Goal: Information Seeking & Learning: Learn about a topic

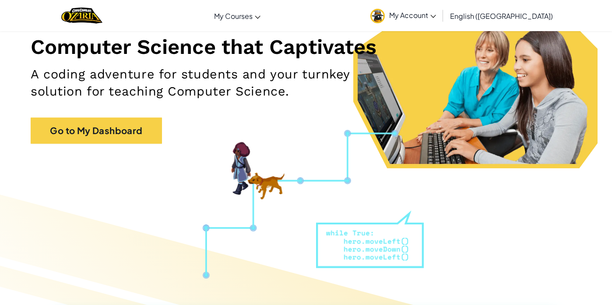
scroll to position [190, 0]
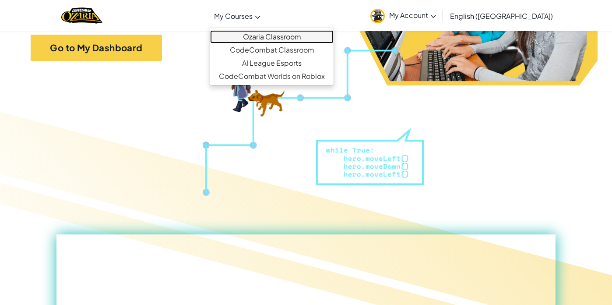
click at [290, 35] on link "Ozaria Classroom" at bounding box center [272, 36] width 124 height 13
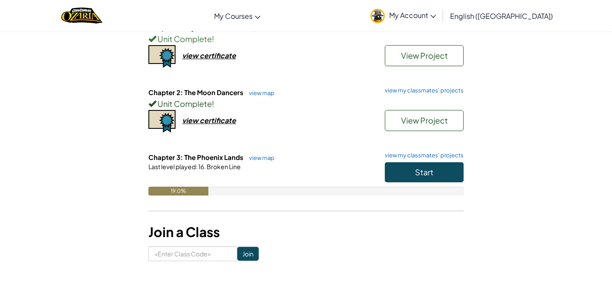
scroll to position [114, 0]
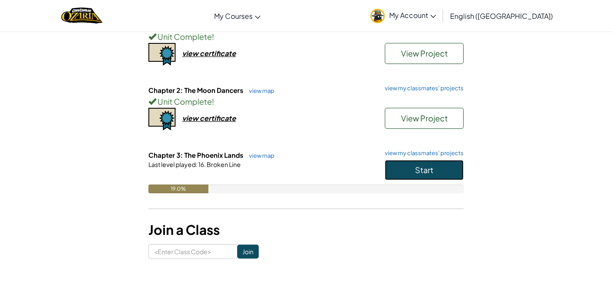
click at [410, 173] on button "Start" at bounding box center [424, 170] width 79 height 20
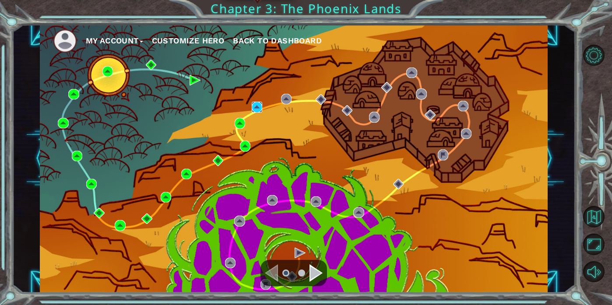
click at [254, 107] on img at bounding box center [257, 107] width 11 height 11
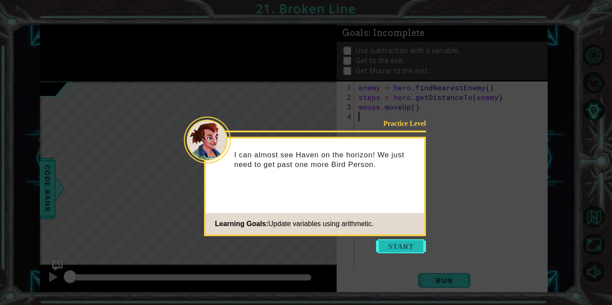
click at [410, 248] on button "Start" at bounding box center [401, 246] width 50 height 14
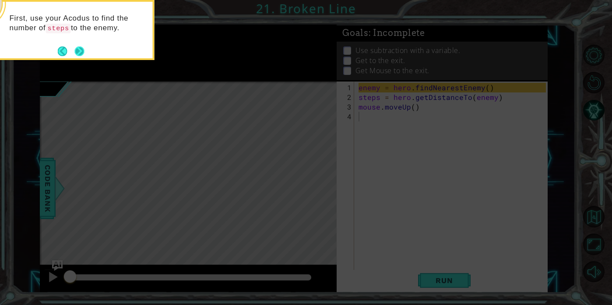
click at [85, 47] on button "Next" at bounding box center [80, 51] width 10 height 10
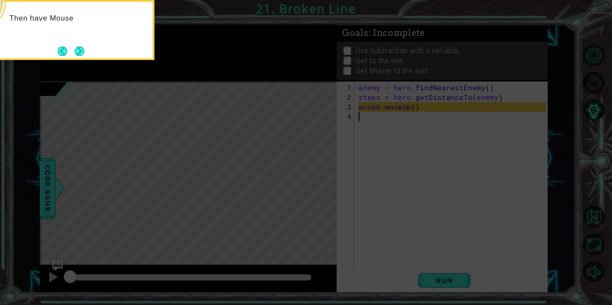
click at [85, 47] on button "Next" at bounding box center [80, 51] width 10 height 10
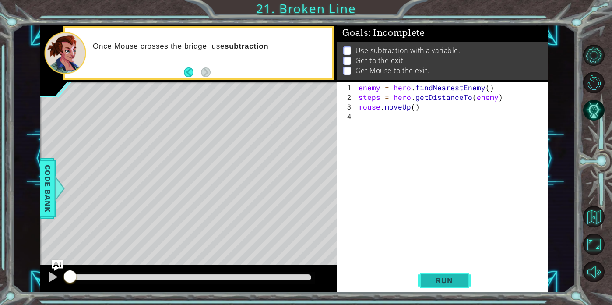
click at [445, 276] on span "Run" at bounding box center [444, 280] width 35 height 9
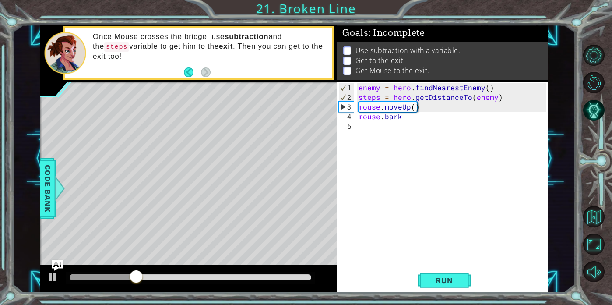
scroll to position [0, 2]
type textarea "mouse.bark"
click at [449, 277] on span "Run" at bounding box center [444, 280] width 35 height 9
drag, startPoint x: 256, startPoint y: 277, endPoint x: 289, endPoint y: 277, distance: 32.8
click at [289, 277] on div at bounding box center [191, 277] width 242 height 6
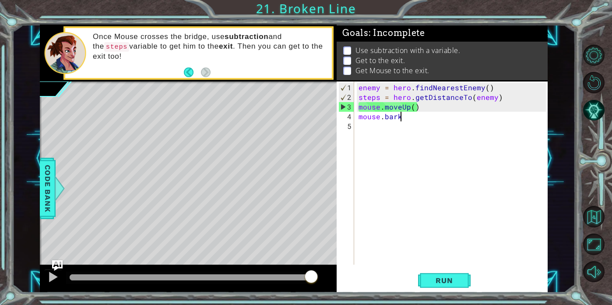
drag, startPoint x: 294, startPoint y: 274, endPoint x: 329, endPoint y: 272, distance: 35.1
click at [330, 272] on div at bounding box center [188, 279] width 297 height 28
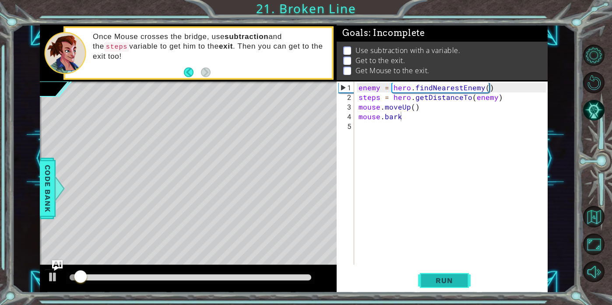
click at [449, 276] on span "Run" at bounding box center [444, 280] width 35 height 9
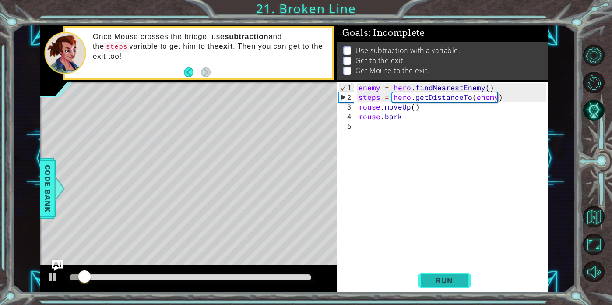
click at [448, 275] on button "Run" at bounding box center [444, 280] width 53 height 21
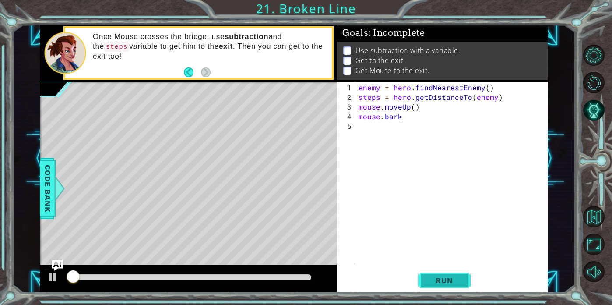
click at [448, 275] on button "Run" at bounding box center [444, 280] width 53 height 21
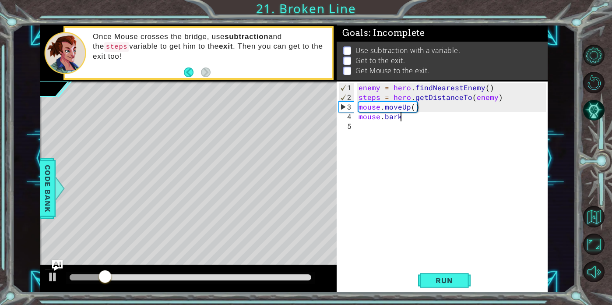
click at [408, 115] on div "enemy = hero . findNearestEnemy ( ) steps = hero . getDistanceTo ( enemy ) mous…" at bounding box center [453, 184] width 193 height 202
click at [359, 118] on div "enemy = hero . findNearestEnemy ( ) steps = hero . getDistanceTo ( enemy ) mous…" at bounding box center [453, 184] width 193 height 202
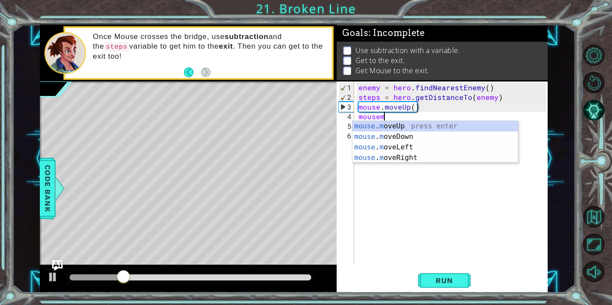
scroll to position [0, 2]
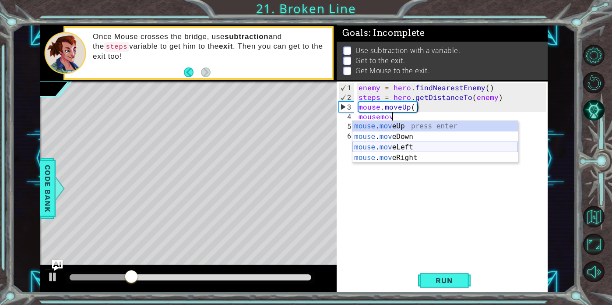
click at [402, 148] on div "mouse . mov eUp press enter mouse . mov eDown press enter mouse . mov eLeft pre…" at bounding box center [436, 152] width 166 height 63
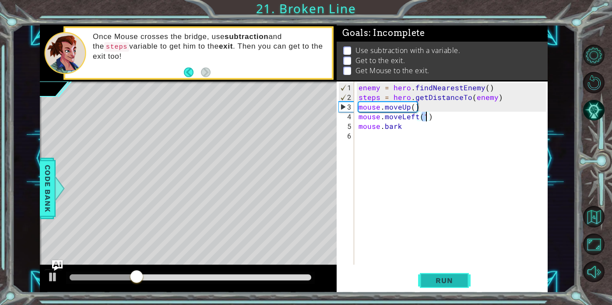
click at [439, 270] on button "Run" at bounding box center [444, 280] width 53 height 21
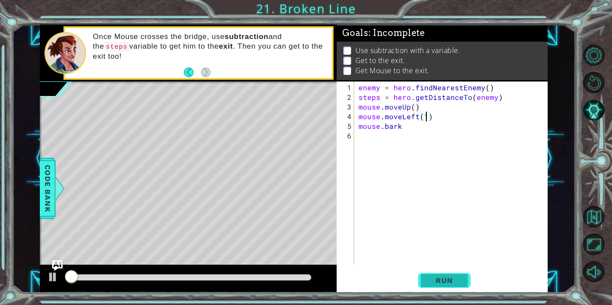
click at [439, 270] on button "Run" at bounding box center [444, 280] width 53 height 21
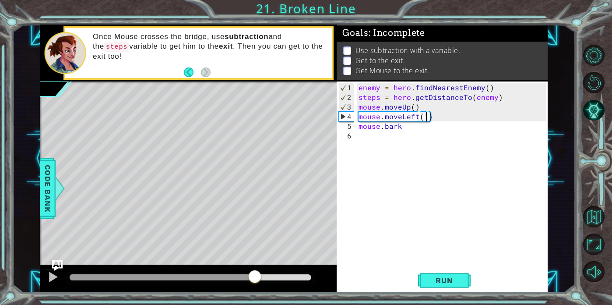
drag, startPoint x: 197, startPoint y: 277, endPoint x: 275, endPoint y: 282, distance: 78.5
click at [274, 280] on div at bounding box center [191, 277] width 242 height 6
click at [327, 128] on div "1 ההההההההההההההההההההההההההההההההההההההההההההההההההההההההההההההההההההההההההההה…" at bounding box center [294, 159] width 508 height 268
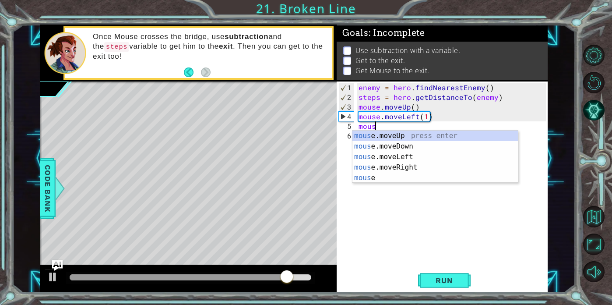
scroll to position [0, 1]
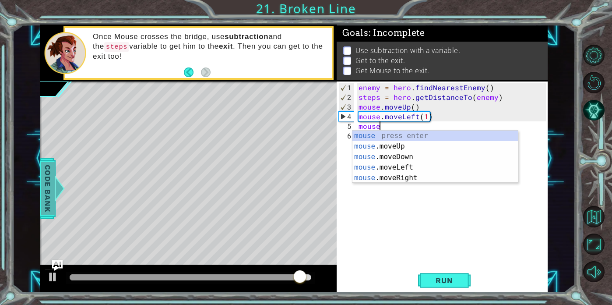
type textarea "mouse"
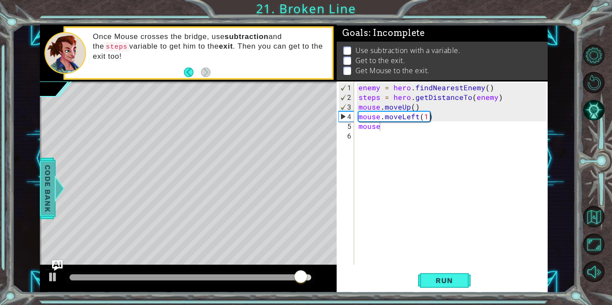
click at [46, 205] on span "Code Bank" at bounding box center [48, 188] width 14 height 53
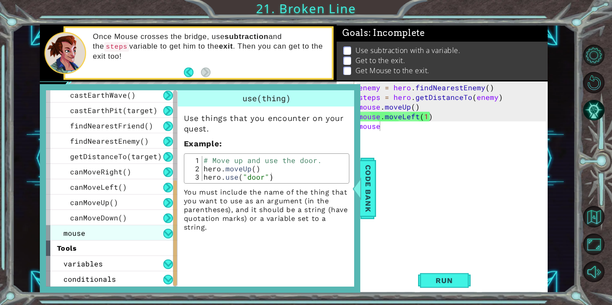
scroll to position [245, 0]
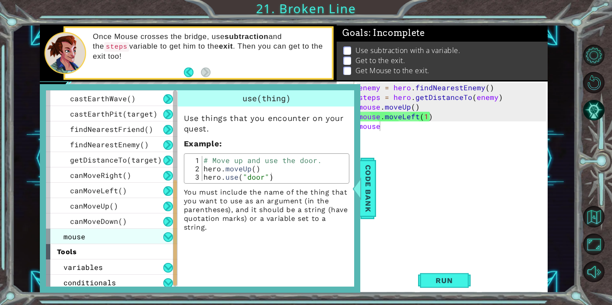
click at [130, 226] on div "canMoveDown()" at bounding box center [111, 220] width 131 height 15
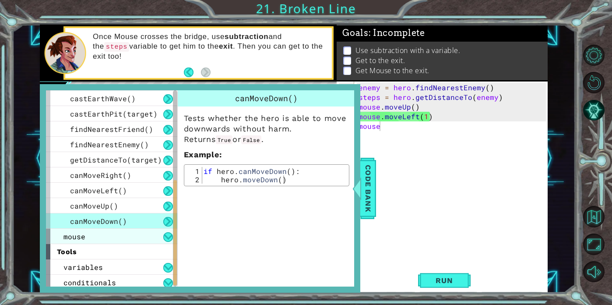
click at [130, 233] on div "mouse" at bounding box center [111, 236] width 131 height 15
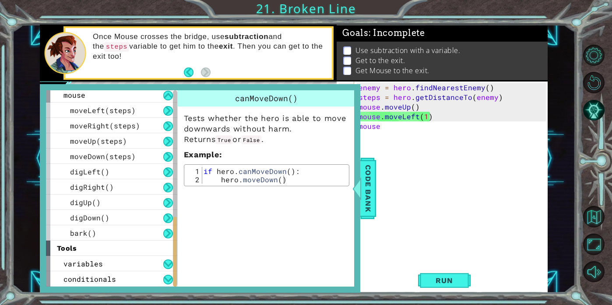
scroll to position [0, 0]
drag, startPoint x: 389, startPoint y: 130, endPoint x: 294, endPoint y: 128, distance: 95.1
click at [294, 128] on div "1 ההההההההההההההההההההההההההההההההההההההההההההההההההההההההההההההההההההההההההההה…" at bounding box center [294, 159] width 508 height 268
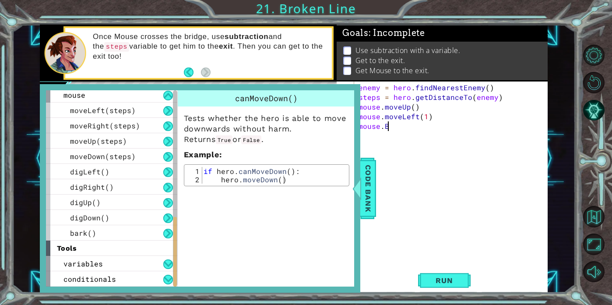
scroll to position [0, 1]
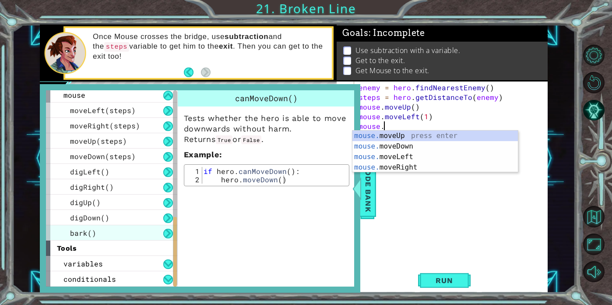
type textarea "mouse."
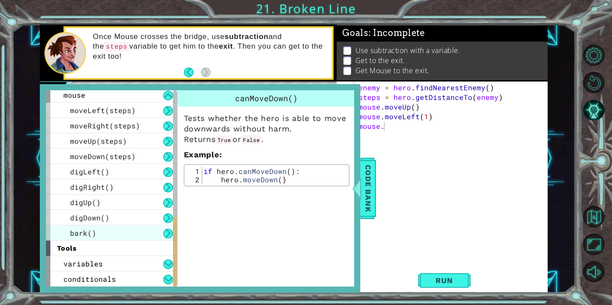
click at [78, 233] on span "bark()" at bounding box center [83, 232] width 26 height 9
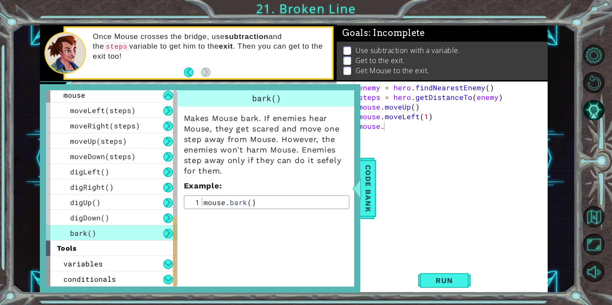
click at [78, 233] on span "bark()" at bounding box center [83, 232] width 26 height 9
click at [421, 171] on div "enemy = hero . findNearestEnemy ( ) steps = hero . getDistanceTo ( enemy ) mous…" at bounding box center [453, 184] width 193 height 202
click at [400, 133] on div "enemy = hero . findNearestEnemy ( ) steps = hero . getDistanceTo ( enemy ) mous…" at bounding box center [453, 184] width 193 height 202
click at [392, 122] on div "enemy = hero . findNearestEnemy ( ) steps = hero . getDistanceTo ( enemy ) mous…" at bounding box center [453, 184] width 193 height 202
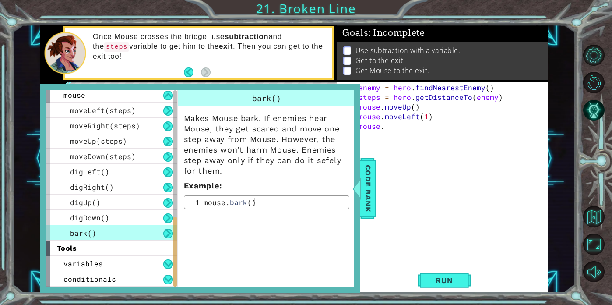
type textarea "mouse."
click at [370, 179] on span "Code Bank" at bounding box center [368, 188] width 14 height 53
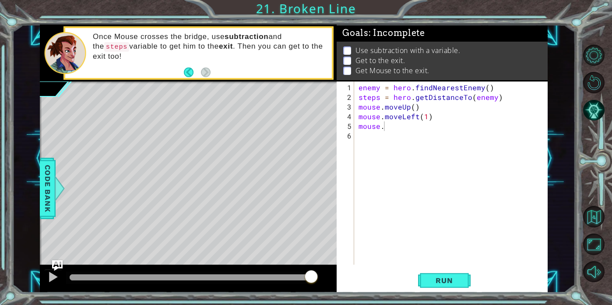
click at [383, 147] on div "enemy = hero . findNearestEnemy ( ) steps = hero . getDistanceTo ( enemy ) mous…" at bounding box center [453, 184] width 193 height 202
click at [385, 130] on div "enemy = hero . findNearestEnemy ( ) steps = hero . getDistanceTo ( enemy ) mous…" at bounding box center [453, 184] width 193 height 202
click at [391, 122] on div "enemy = hero . findNearestEnemy ( ) steps = hero . getDistanceTo ( enemy ) mous…" at bounding box center [453, 184] width 193 height 202
click at [439, 282] on span "Run" at bounding box center [444, 280] width 35 height 9
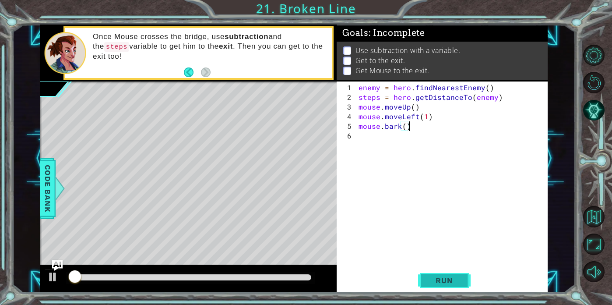
click at [438, 289] on button "Run" at bounding box center [444, 280] width 53 height 21
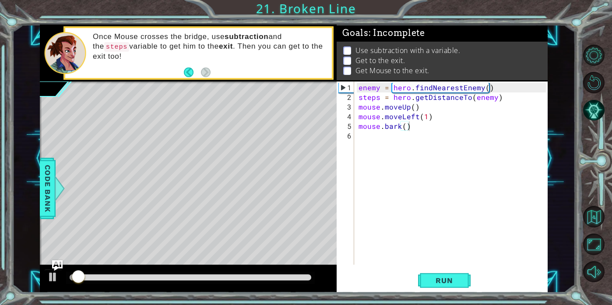
drag, startPoint x: 244, startPoint y: 281, endPoint x: 279, endPoint y: 277, distance: 35.2
click at [279, 277] on div at bounding box center [190, 278] width 249 height 12
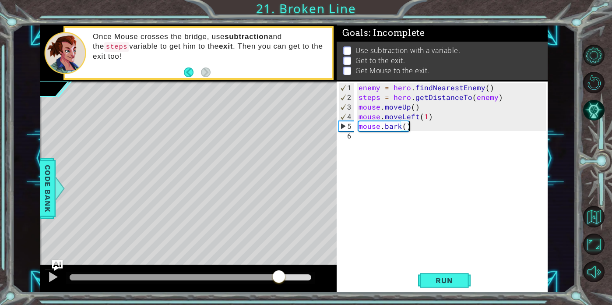
drag, startPoint x: 279, startPoint y: 277, endPoint x: 307, endPoint y: 277, distance: 28.5
click at [307, 277] on div at bounding box center [191, 277] width 242 height 6
drag, startPoint x: 310, startPoint y: 272, endPoint x: 226, endPoint y: 270, distance: 83.2
click at [302, 270] on div at bounding box center [310, 277] width 16 height 16
click at [439, 280] on span "Run" at bounding box center [444, 280] width 35 height 9
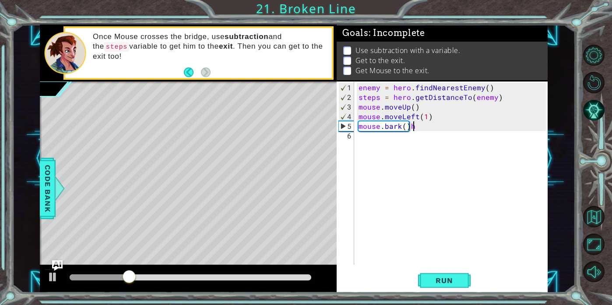
type textarea "mouse.bark()"
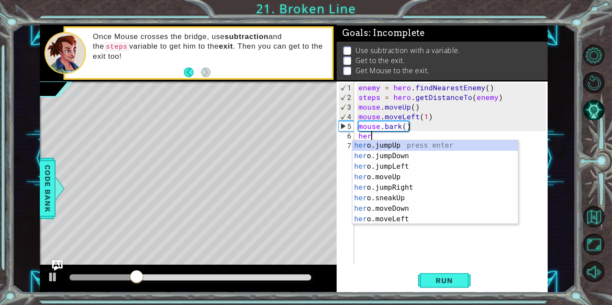
scroll to position [0, 1]
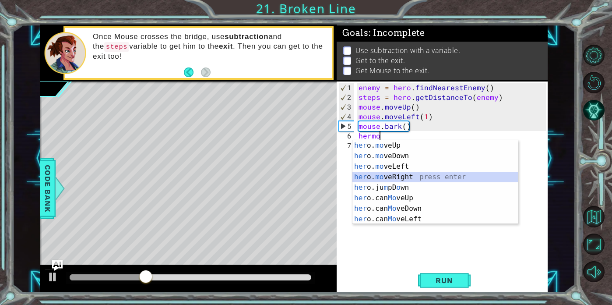
click at [412, 176] on div "her o. mo veUp press enter her o. mo veDown press enter her o. mo veLeft press …" at bounding box center [436, 192] width 166 height 105
type textarea "hero.moveRight(1)"
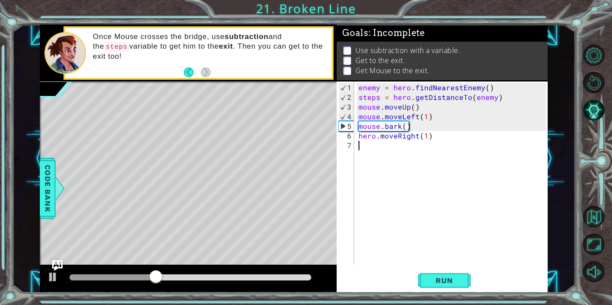
click at [393, 148] on div "enemy = hero . findNearestEnemy ( ) steps = hero . getDistanceTo ( enemy ) mous…" at bounding box center [453, 184] width 193 height 202
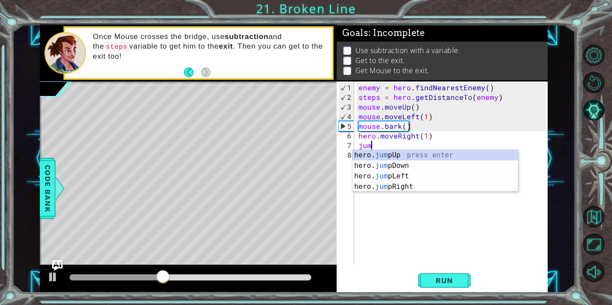
type textarea "jumr"
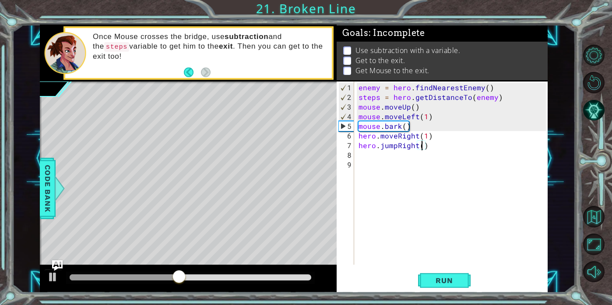
click at [423, 148] on div "enemy = hero . findNearestEnemy ( ) steps = hero . getDistanceTo ( enemy ) mous…" at bounding box center [453, 184] width 193 height 202
type textarea "hero.jumpRight(2)"
click at [442, 281] on span "Run" at bounding box center [444, 280] width 35 height 9
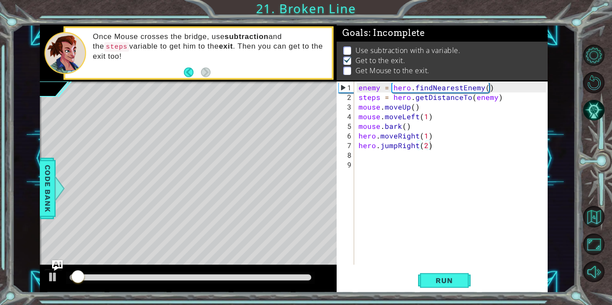
drag, startPoint x: 282, startPoint y: 273, endPoint x: 340, endPoint y: 273, distance: 57.8
click at [341, 273] on div "1 ההההההההההההההההההההההההההההההההההההההההההההההההההההההההההההההההההההההההההההה…" at bounding box center [294, 159] width 508 height 268
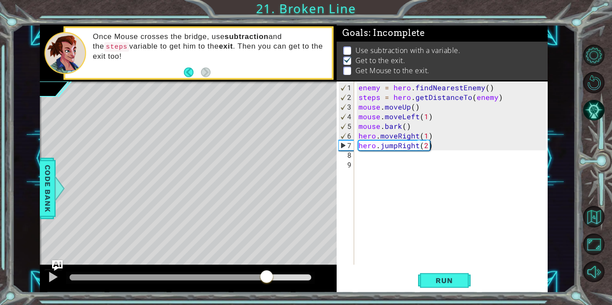
drag, startPoint x: 230, startPoint y: 278, endPoint x: 275, endPoint y: 278, distance: 44.7
click at [275, 278] on div at bounding box center [191, 277] width 242 height 6
click at [372, 157] on div "enemy = hero . findNearestEnemy ( ) steps = hero . getDistanceTo ( enemy ) mous…" at bounding box center [453, 184] width 193 height 202
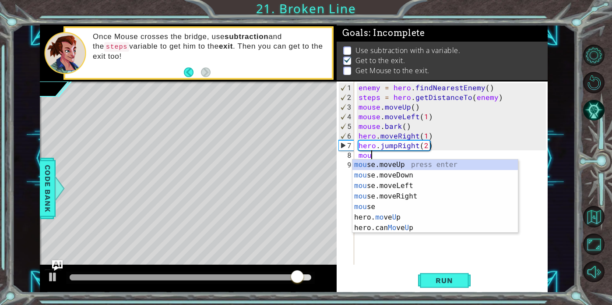
type textarea "m"
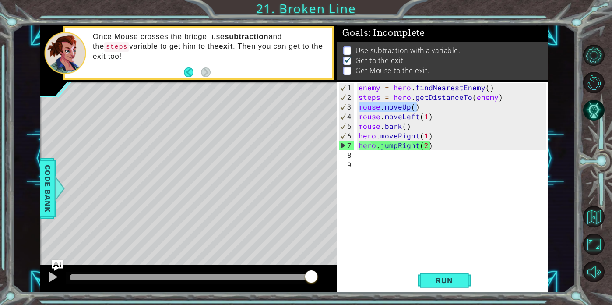
click at [335, 104] on div "1 ההההההההההההההההההההההההההההההההההההההההההההההההההההההההההההההההההההההההההההה…" at bounding box center [294, 159] width 508 height 268
type textarea "mouse.moveUp()"
click at [373, 159] on div "enemy = hero . findNearestEnemy ( ) steps = hero . getDistanceTo ( enemy ) mous…" at bounding box center [453, 184] width 193 height 202
paste textarea "mouse.moveUp()"
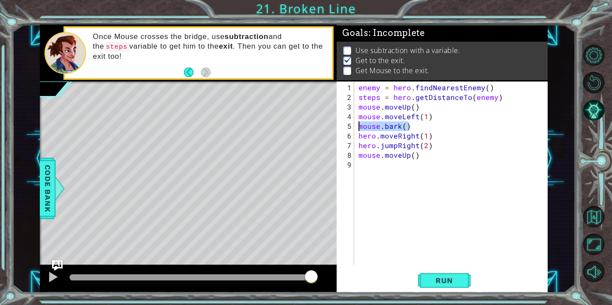
click at [244, 128] on div "1 ההההההההההההההההההההההההההההההההההההההההההההההההההההההההההההההההההההההההההההה…" at bounding box center [294, 159] width 508 height 268
type textarea "mouse.bark()"
click at [371, 167] on div "enemy = hero . findNearestEnemy ( ) steps = hero . getDistanceTo ( enemy ) mous…" at bounding box center [453, 184] width 193 height 202
paste textarea "mouse.bark()"
type textarea "mouse.bark()"
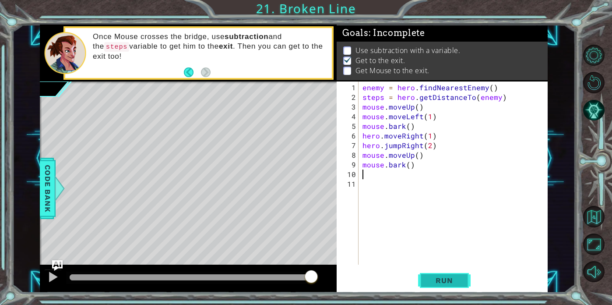
click at [433, 276] on span "Run" at bounding box center [444, 280] width 35 height 9
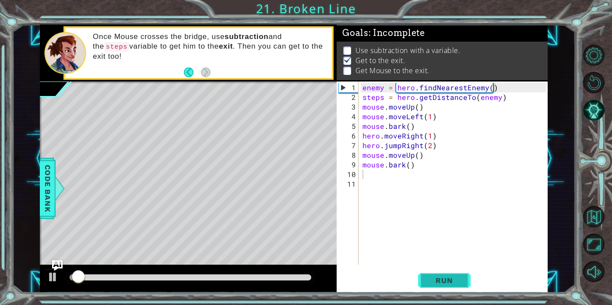
click at [433, 276] on span "Run" at bounding box center [444, 280] width 35 height 9
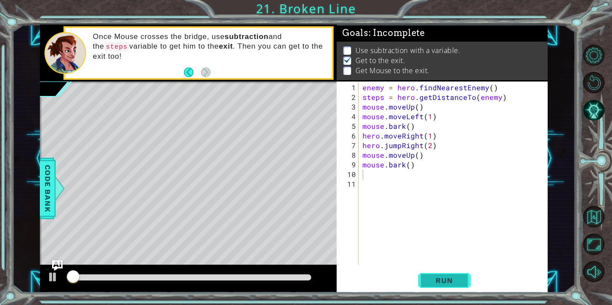
click at [433, 276] on span "Run" at bounding box center [444, 280] width 35 height 9
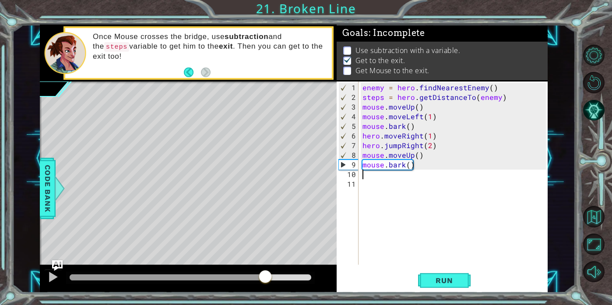
drag, startPoint x: 244, startPoint y: 276, endPoint x: 288, endPoint y: 276, distance: 44.2
click at [288, 276] on div at bounding box center [191, 277] width 242 height 6
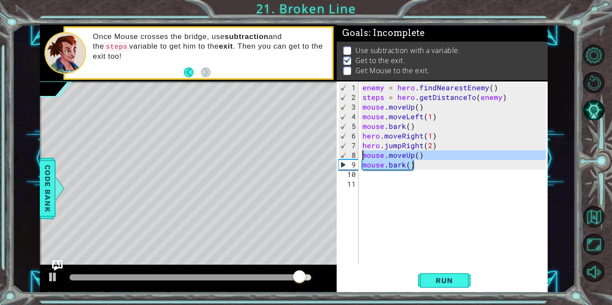
drag, startPoint x: 413, startPoint y: 168, endPoint x: 353, endPoint y: 156, distance: 61.9
click at [353, 156] on div "1 2 3 4 5 6 7 8 9 10 11 enemy = hero . findNearestEnemy ( ) steps = hero . getD…" at bounding box center [441, 172] width 209 height 183
type textarea "mouse.moveUp() mouse.bark()"
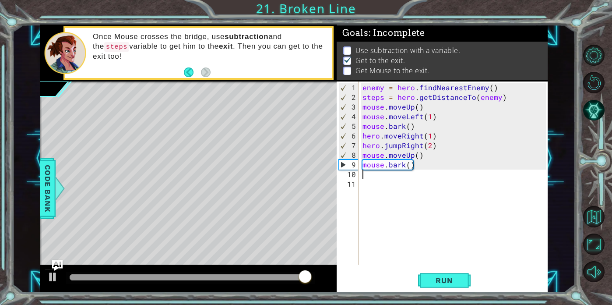
click at [365, 176] on div "enemy = hero . findNearestEnemy ( ) steps = hero . getDistanceTo ( enemy ) mous…" at bounding box center [455, 184] width 189 height 202
paste textarea "mouse.bark()"
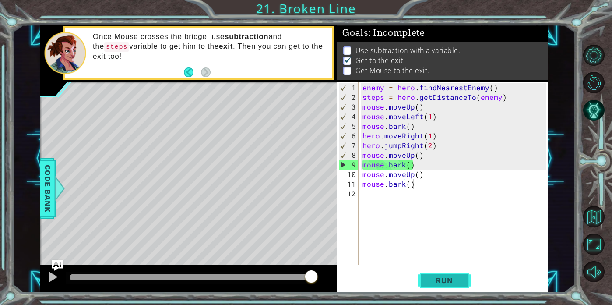
click at [430, 280] on span "Run" at bounding box center [444, 280] width 35 height 9
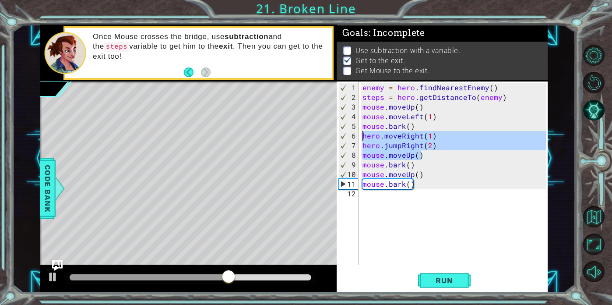
drag, startPoint x: 440, startPoint y: 151, endPoint x: 368, endPoint y: 145, distance: 72.0
click at [367, 144] on div "enemy = hero . findNearestEnemy ( ) steps = hero . getDistanceTo ( enemy ) mous…" at bounding box center [455, 184] width 189 height 202
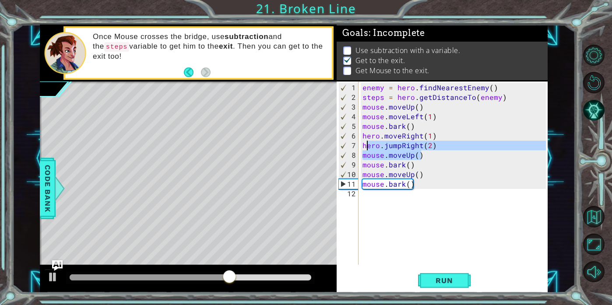
click at [368, 145] on div "enemy = hero . findNearestEnemy ( ) steps = hero . getDistanceTo ( enemy ) mous…" at bounding box center [455, 184] width 189 height 202
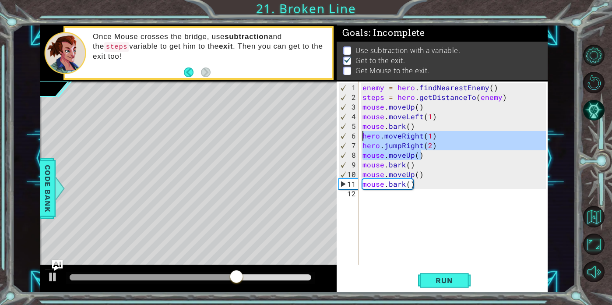
drag, startPoint x: 440, startPoint y: 152, endPoint x: 362, endPoint y: 135, distance: 80.1
click at [361, 135] on div "enemy = hero . findNearestEnemy ( ) steps = hero . getDistanceTo ( enemy ) mous…" at bounding box center [455, 184] width 189 height 202
click at [362, 135] on div "enemy = hero . findNearestEnemy ( ) steps = hero . getDistanceTo ( enemy ) mous…" at bounding box center [455, 184] width 189 height 202
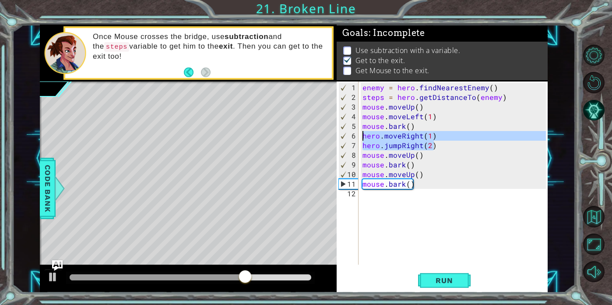
drag, startPoint x: 436, startPoint y: 146, endPoint x: 345, endPoint y: 133, distance: 92.4
click at [345, 133] on div "hero.moveRight(1) 1 2 3 4 5 6 7 8 9 10 11 12 enemy = hero . findNearestEnemy ( …" at bounding box center [441, 172] width 209 height 183
type textarea "hero.moveRight(1) hero.jumpRight(2)"
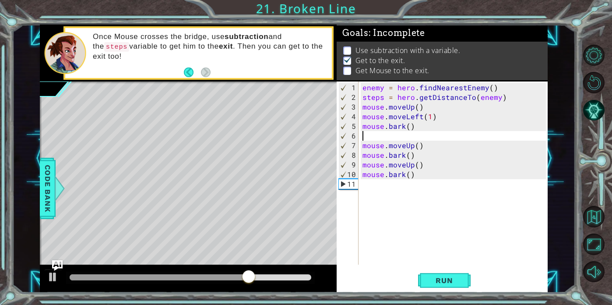
type textarea "mouse.bark()"
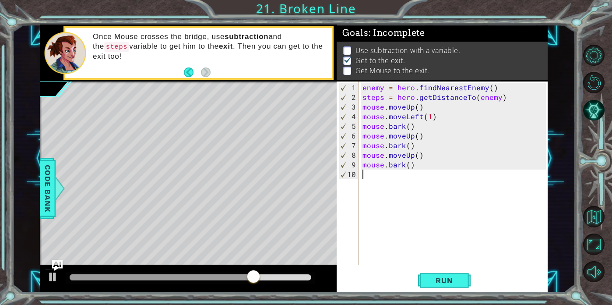
click at [382, 176] on div "enemy = hero . findNearestEnemy ( ) steps = hero . getDistanceTo ( enemy ) mous…" at bounding box center [455, 184] width 189 height 202
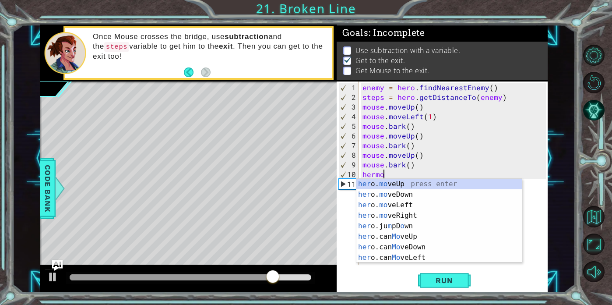
scroll to position [0, 1]
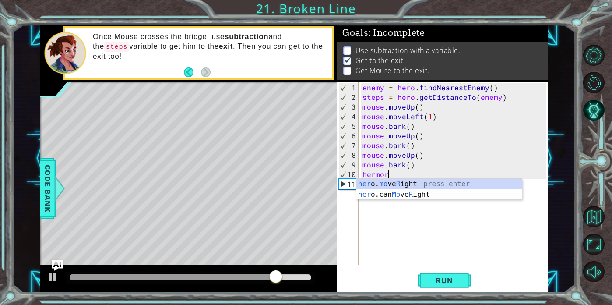
type textarea "hero.moveRight(1)"
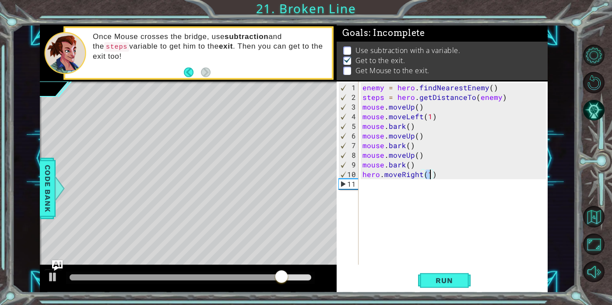
click at [397, 195] on div "enemy = hero . findNearestEnemy ( ) steps = hero . getDistanceTo ( enemy ) mous…" at bounding box center [455, 184] width 189 height 202
click at [310, 173] on div "1 ההההההההההההההההההההההההההההההההההההההההההההההההההההההההההההההההההההההההההההה…" at bounding box center [294, 159] width 508 height 268
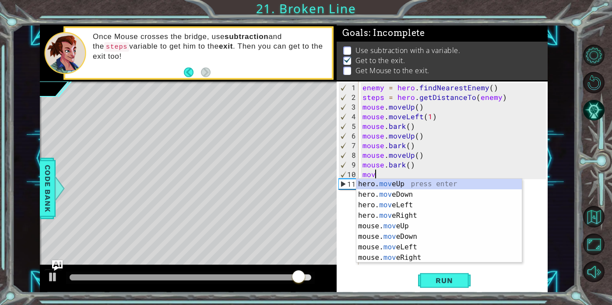
scroll to position [0, 0]
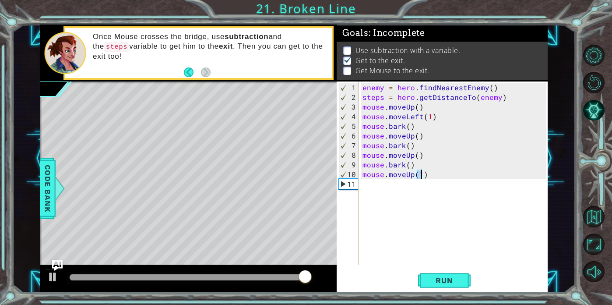
click at [377, 169] on div "enemy = hero . findNearestEnemy ( ) steps = hero . getDistanceTo ( enemy ) mous…" at bounding box center [455, 184] width 189 height 202
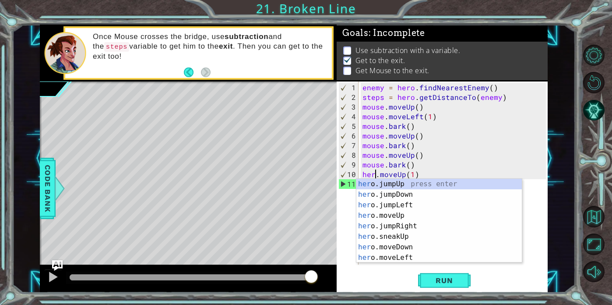
type textarea "hero.moveUp(1)"
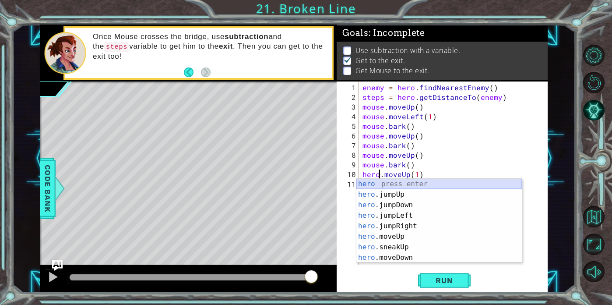
click at [445, 175] on div "enemy = hero . findNearestEnemy ( ) steps = hero . getDistanceTo ( enemy ) mous…" at bounding box center [455, 184] width 189 height 202
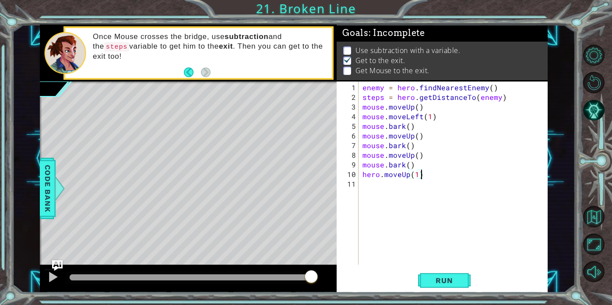
click at [371, 188] on div "enemy = hero . findNearestEnemy ( ) steps = hero . getDistanceTo ( enemy ) mous…" at bounding box center [455, 184] width 189 height 202
click at [419, 174] on div "enemy = hero . findNearestEnemy ( ) steps = hero . getDistanceTo ( enemy ) mous…" at bounding box center [455, 184] width 189 height 202
type textarea "hero.moveUp(2)"
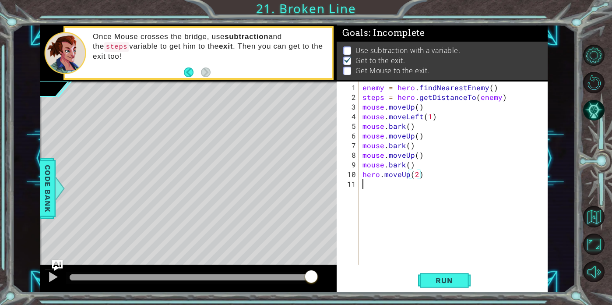
click at [401, 187] on div "enemy = hero . findNearestEnemy ( ) steps = hero . getDistanceTo ( enemy ) mous…" at bounding box center [455, 184] width 189 height 202
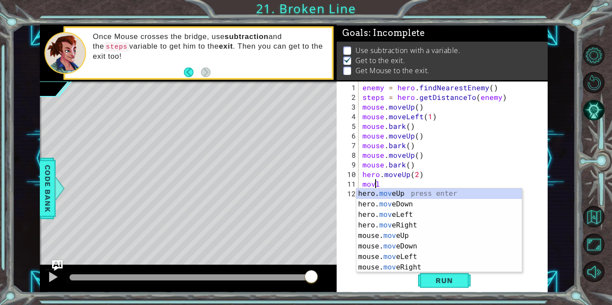
scroll to position [0, 0]
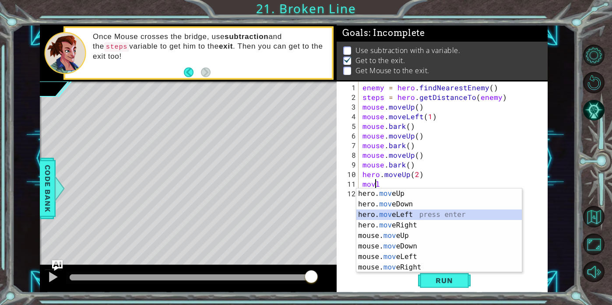
type textarea "hero.moveLeft(1)"
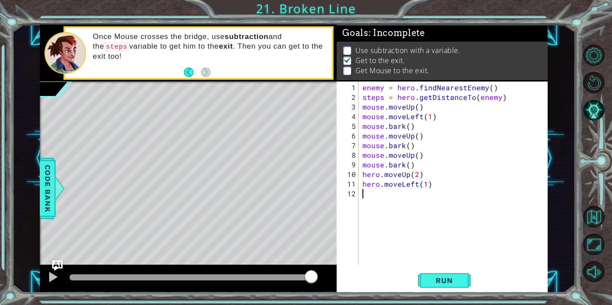
click at [409, 194] on div "enemy = hero . findNearestEnemy ( ) steps = hero . getDistanceTo ( enemy ) mous…" at bounding box center [455, 184] width 189 height 202
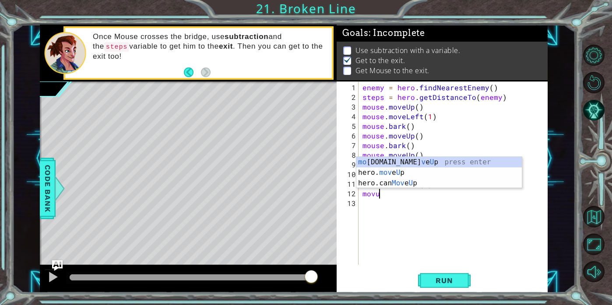
scroll to position [0, 1]
click at [409, 169] on div "mo [DOMAIN_NAME] v e Up press enter hero. mov e Up press enter hero.can Mov e U…" at bounding box center [440, 183] width 166 height 53
type textarea "hero.moveUp(1)"
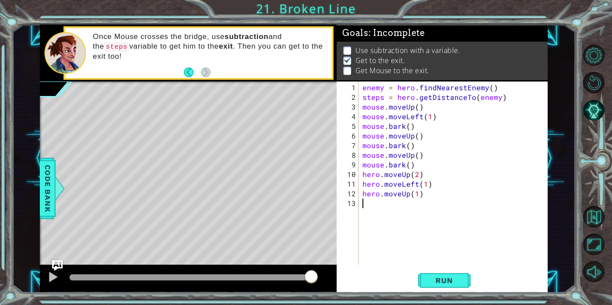
click at [379, 204] on div "enemy = hero . findNearestEnemy ( ) steps = hero . getDistanceTo ( enemy ) mous…" at bounding box center [455, 184] width 189 height 202
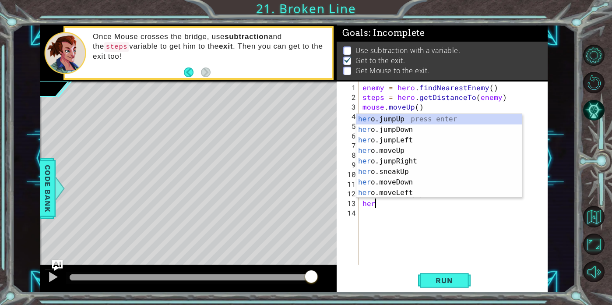
scroll to position [0, 0]
type textarea "h"
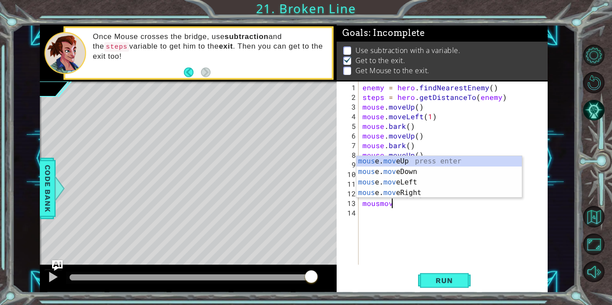
scroll to position [0, 2]
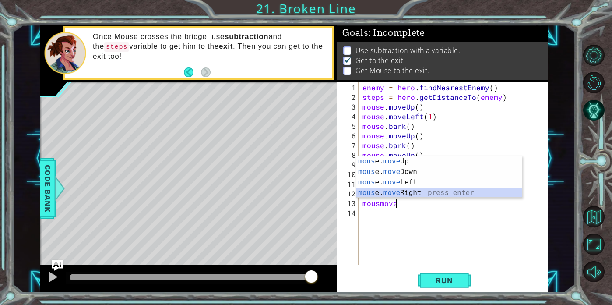
click at [405, 188] on div "mous e. move Up press enter mous e. move Down press enter mous e. move Left pre…" at bounding box center [440, 187] width 166 height 63
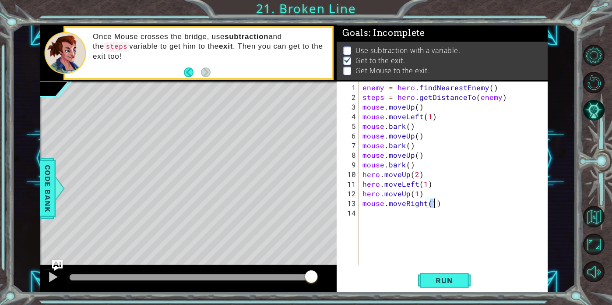
type textarea "mouse.moveRight(3)"
click at [433, 222] on div "enemy = hero . findNearestEnemy ( ) steps = hero . getDistanceTo ( enemy ) mous…" at bounding box center [455, 184] width 189 height 202
click at [441, 283] on span "Run" at bounding box center [444, 280] width 35 height 9
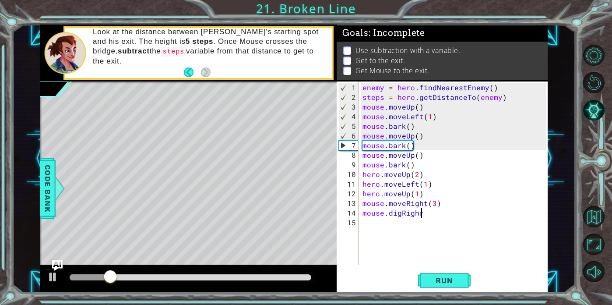
scroll to position [0, 3]
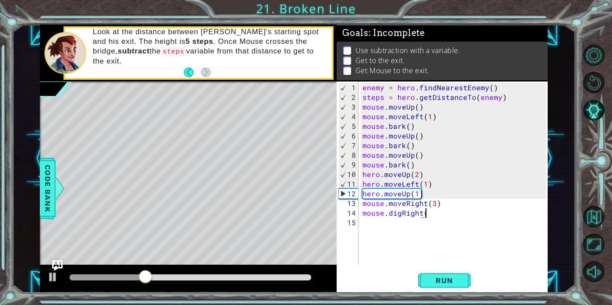
type textarea "mouse.digRight()"
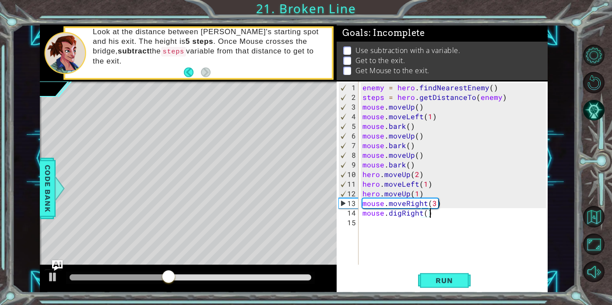
click at [404, 231] on div "enemy = hero . findNearestEnemy ( ) steps = hero . getDistanceTo ( enemy ) mous…" at bounding box center [455, 184] width 189 height 202
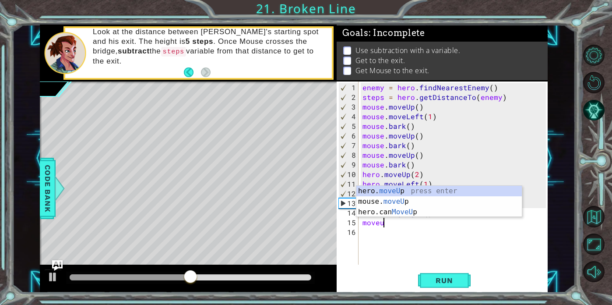
scroll to position [0, 1]
click at [396, 201] on div "hero. moveUp press enter mouse. moveUp press enter hero.can MoveUp press enter" at bounding box center [440, 212] width 166 height 53
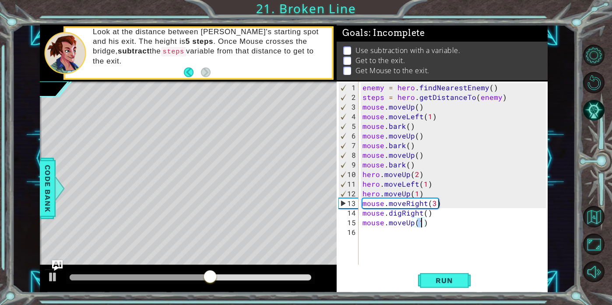
type textarea "mouse.moveUp(2)"
click at [371, 229] on div "enemy = hero . findNearestEnemy ( ) steps = hero . getDistanceTo ( enemy ) mous…" at bounding box center [455, 184] width 189 height 202
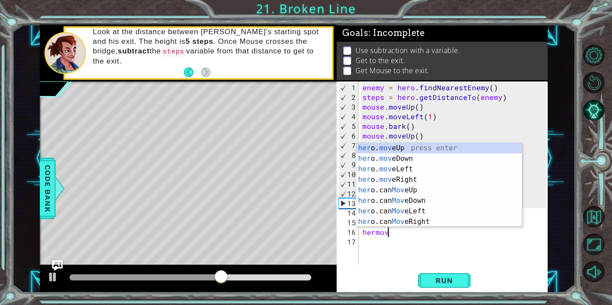
scroll to position [0, 2]
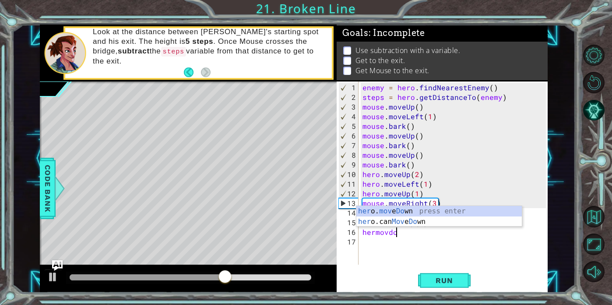
type textarea "hero.moveDown(1)"
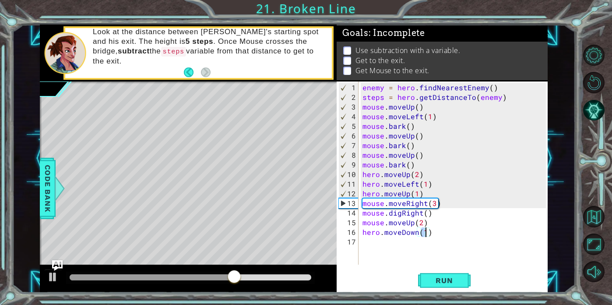
click at [373, 239] on div "enemy = hero . findNearestEnemy ( ) steps = hero . getDistanceTo ( enemy ) mous…" at bounding box center [455, 184] width 189 height 202
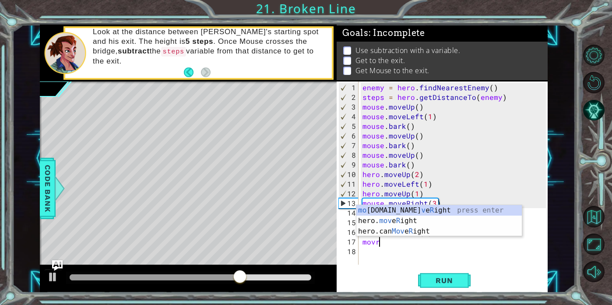
scroll to position [0, 0]
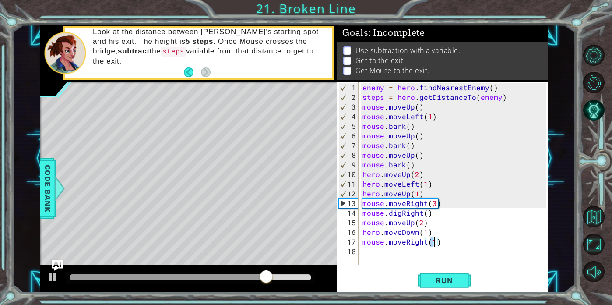
type textarea "mouse.moveRight(2)"
click at [371, 249] on div "enemy = hero . findNearestEnemy ( ) steps = hero . getDistanceTo ( enemy ) mous…" at bounding box center [455, 184] width 189 height 202
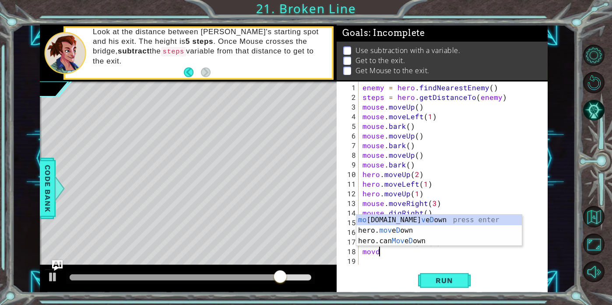
scroll to position [0, 0]
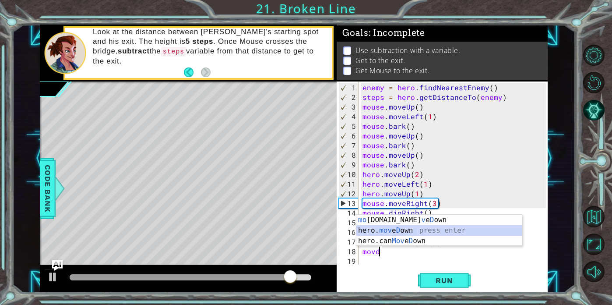
click at [411, 232] on div "mo [DOMAIN_NAME] v e D own press enter hero. mov e D own press enter hero.can M…" at bounding box center [440, 241] width 166 height 53
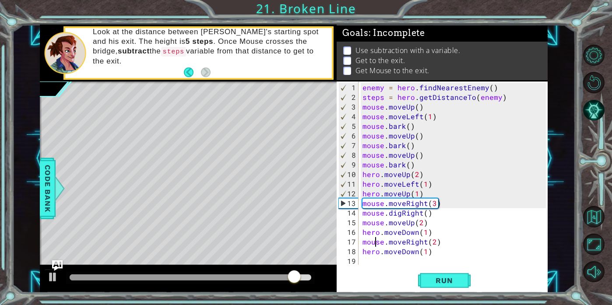
click at [377, 244] on div "enemy = hero . findNearestEnemy ( ) steps = hero . getDistanceTo ( enemy ) mous…" at bounding box center [455, 184] width 189 height 202
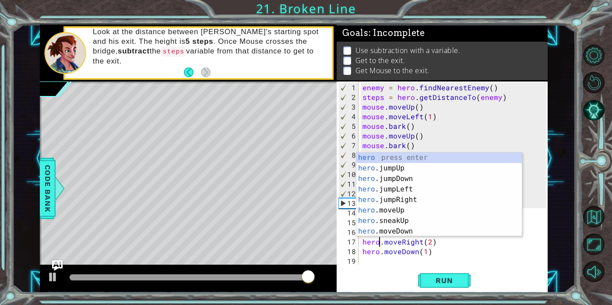
scroll to position [0, 1]
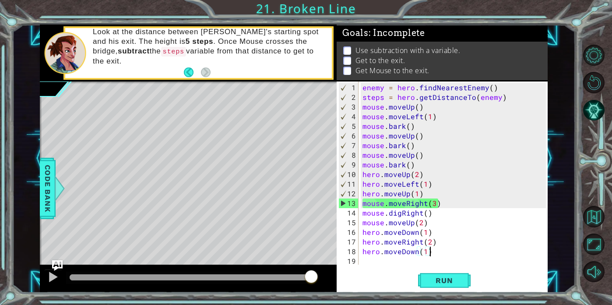
click at [433, 254] on div "enemy = hero . findNearestEnemy ( ) steps = hero . getDistanceTo ( enemy ) mous…" at bounding box center [455, 184] width 189 height 202
type textarea "hero.moveDown(1)"
click at [424, 255] on div "enemy = hero . findNearestEnemy ( ) steps = hero . getDistanceTo ( enemy ) mous…" at bounding box center [455, 184] width 189 height 202
click at [426, 253] on div "enemy = hero . findNearestEnemy ( ) steps = hero . getDistanceTo ( enemy ) mous…" at bounding box center [455, 184] width 189 height 202
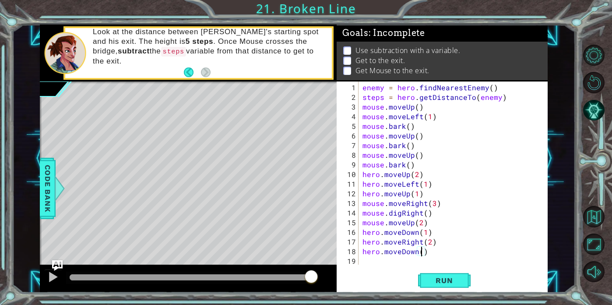
type textarea "hero.moveDown(2)"
click at [448, 252] on div "enemy = hero . findNearestEnemy ( ) steps = hero . getDistanceTo ( enemy ) mous…" at bounding box center [455, 184] width 189 height 202
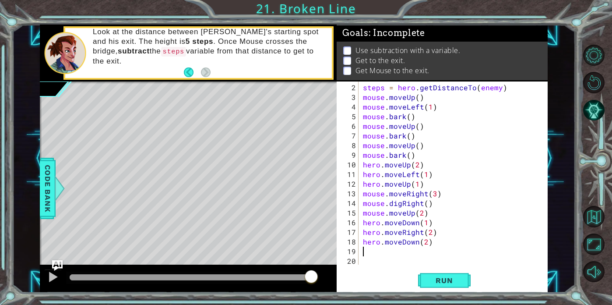
paste textarea "mouse.bark()"
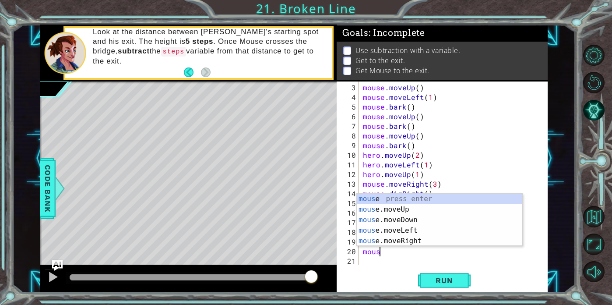
type textarea "m"
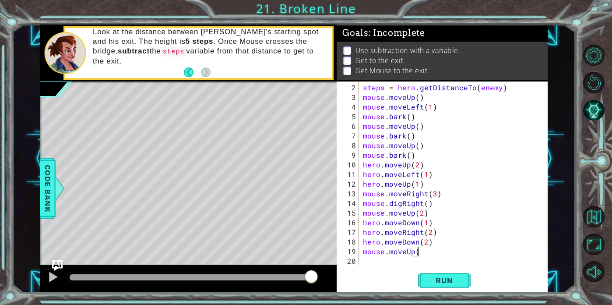
scroll to position [10, 0]
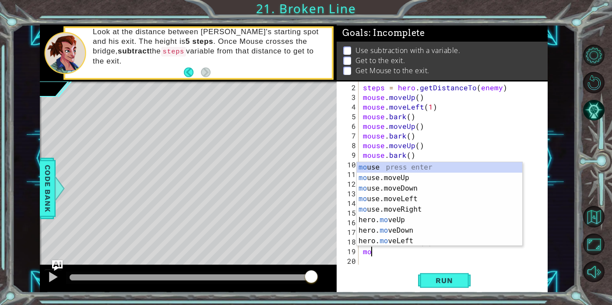
type textarea "m"
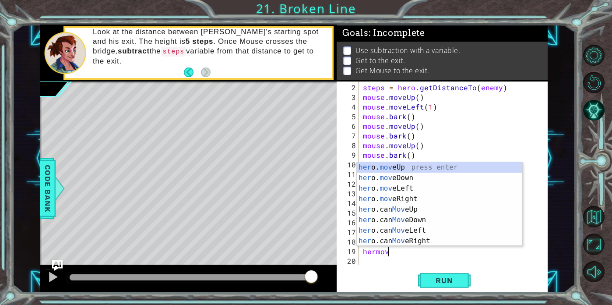
scroll to position [0, 1]
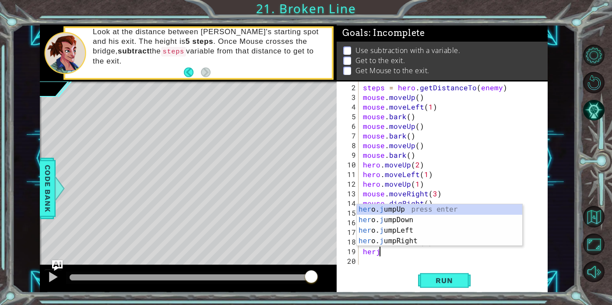
type textarea "herju"
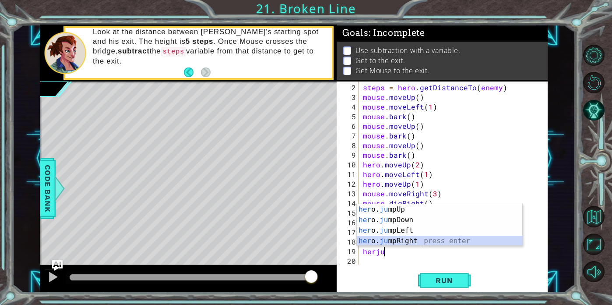
click at [431, 238] on div "her o. ju mpUp press enter her o. ju mpDown press enter her o. [PERSON_NAME] mp…" at bounding box center [440, 235] width 166 height 63
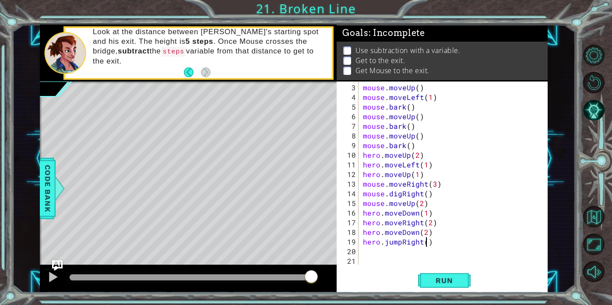
click at [425, 241] on div "mouse . moveUp ( ) mouse . moveLeft ( 1 ) mouse . bark ( ) mouse . moveUp ( ) m…" at bounding box center [455, 184] width 189 height 202
type textarea "hero.jumpRight(2)"
click at [392, 253] on div "mouse . moveUp ( ) mouse . moveLeft ( 1 ) mouse . bark ( ) mouse . moveUp ( ) m…" at bounding box center [455, 184] width 189 height 202
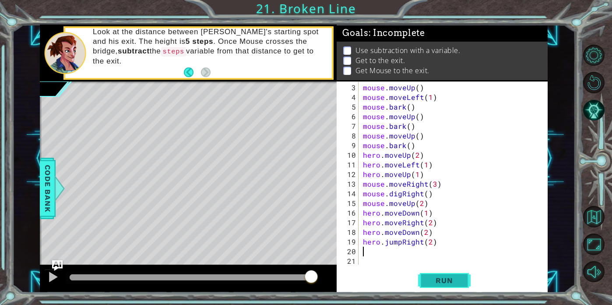
click at [430, 277] on span "Run" at bounding box center [444, 280] width 35 height 9
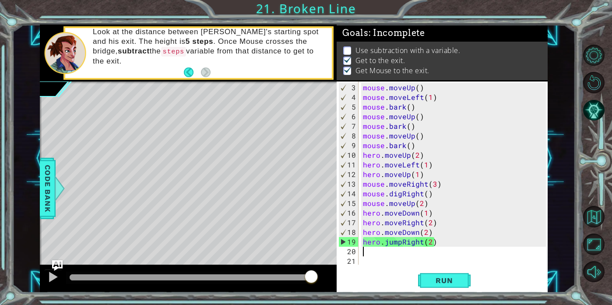
drag, startPoint x: 280, startPoint y: 277, endPoint x: 354, endPoint y: 276, distance: 74.0
click at [354, 276] on div "1 ההההההההההההההההההההההההההההההההההההההההההההההההההההההההההההההההההההההההההההה…" at bounding box center [294, 159] width 508 height 268
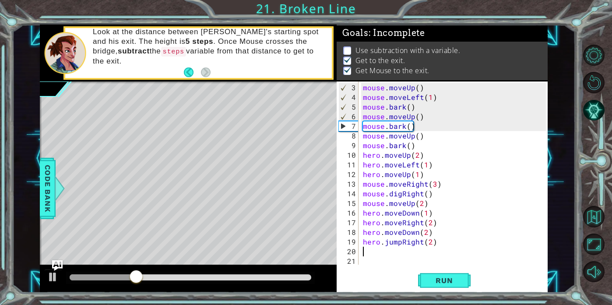
scroll to position [29, 0]
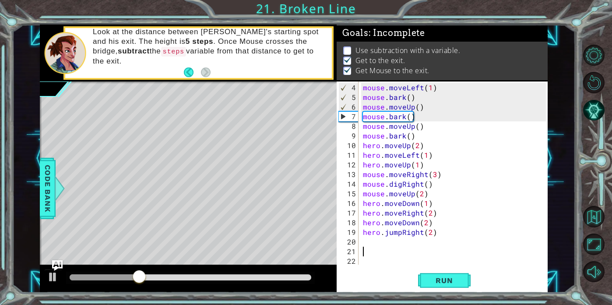
paste textarea "remainingSteps = 6 - stepsToBird"
type textarea "remainingSteps = 6 - stepsToBird"
click at [462, 285] on button "Run" at bounding box center [444, 280] width 53 height 21
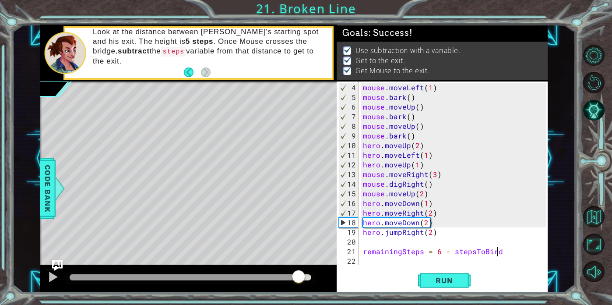
drag, startPoint x: 254, startPoint y: 278, endPoint x: 368, endPoint y: 271, distance: 114.5
click at [368, 271] on div "1 ההההההההההההההההההההההההההההההההההההההההההההההההההההההההההההההההההההההההההההה…" at bounding box center [294, 159] width 508 height 268
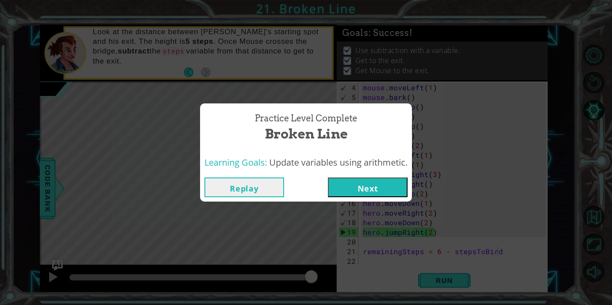
click at [363, 179] on button "Next" at bounding box center [368, 187] width 80 height 20
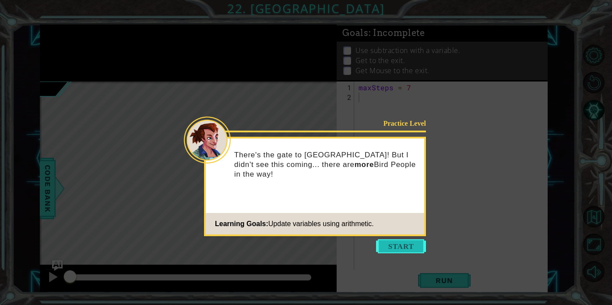
click at [407, 244] on button "Start" at bounding box center [401, 246] width 50 height 14
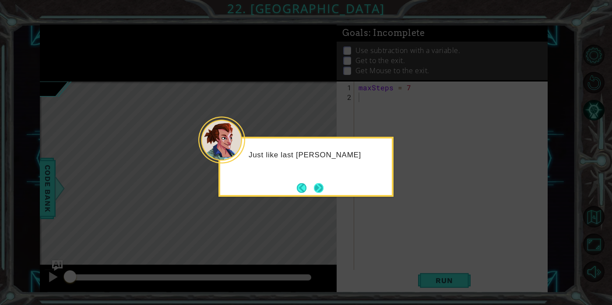
click at [317, 183] on button "Next" at bounding box center [319, 188] width 10 height 10
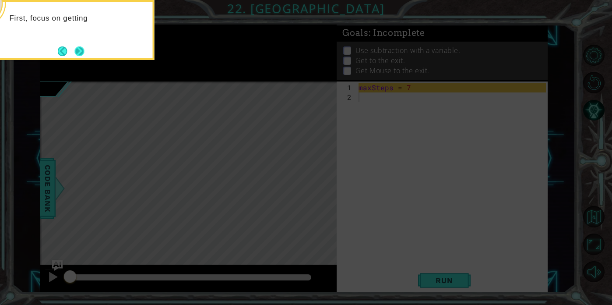
click at [80, 51] on button "Next" at bounding box center [80, 51] width 10 height 10
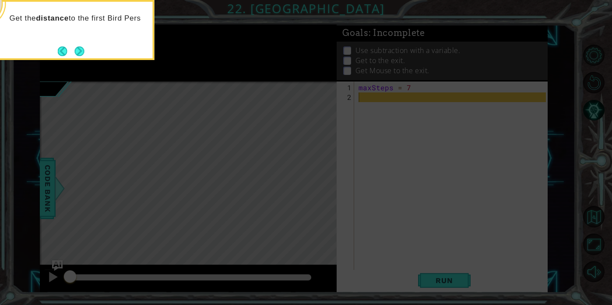
click at [80, 51] on button "Next" at bounding box center [80, 51] width 10 height 10
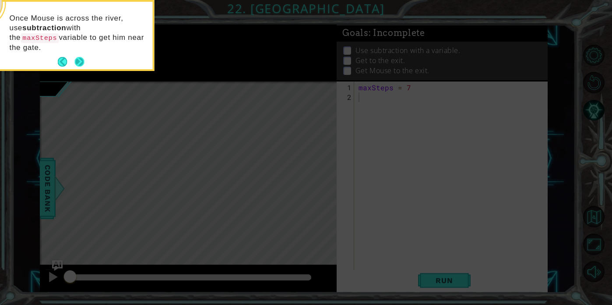
click at [83, 57] on button "Next" at bounding box center [80, 62] width 10 height 10
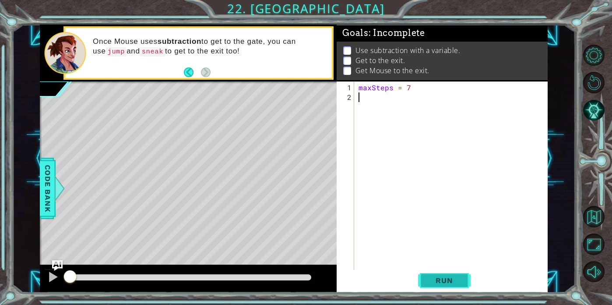
click at [446, 274] on button "Run" at bounding box center [444, 280] width 53 height 21
